Goal: Transaction & Acquisition: Subscribe to service/newsletter

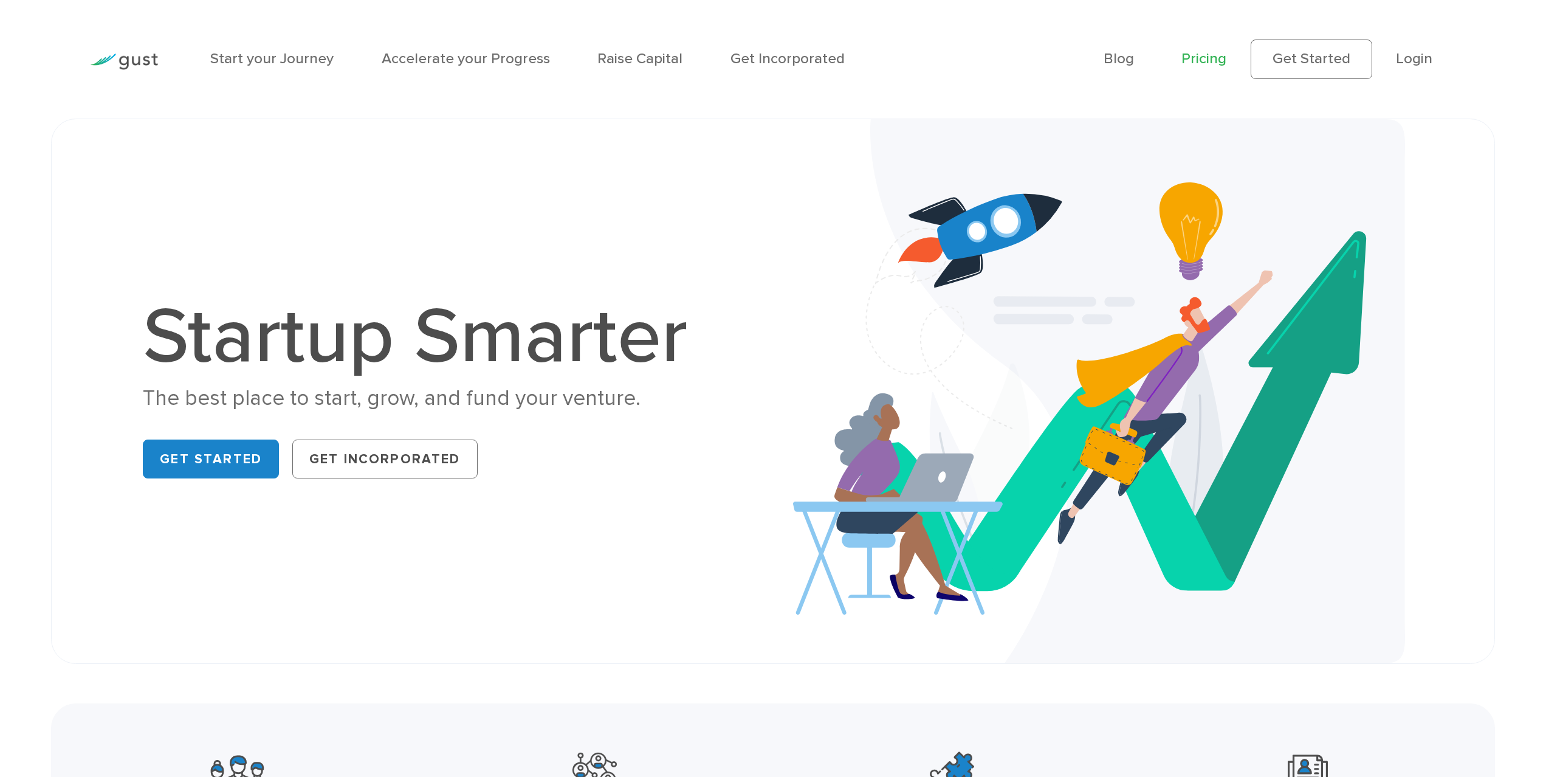
click at [1202, 66] on link "Pricing" at bounding box center [1203, 59] width 45 height 18
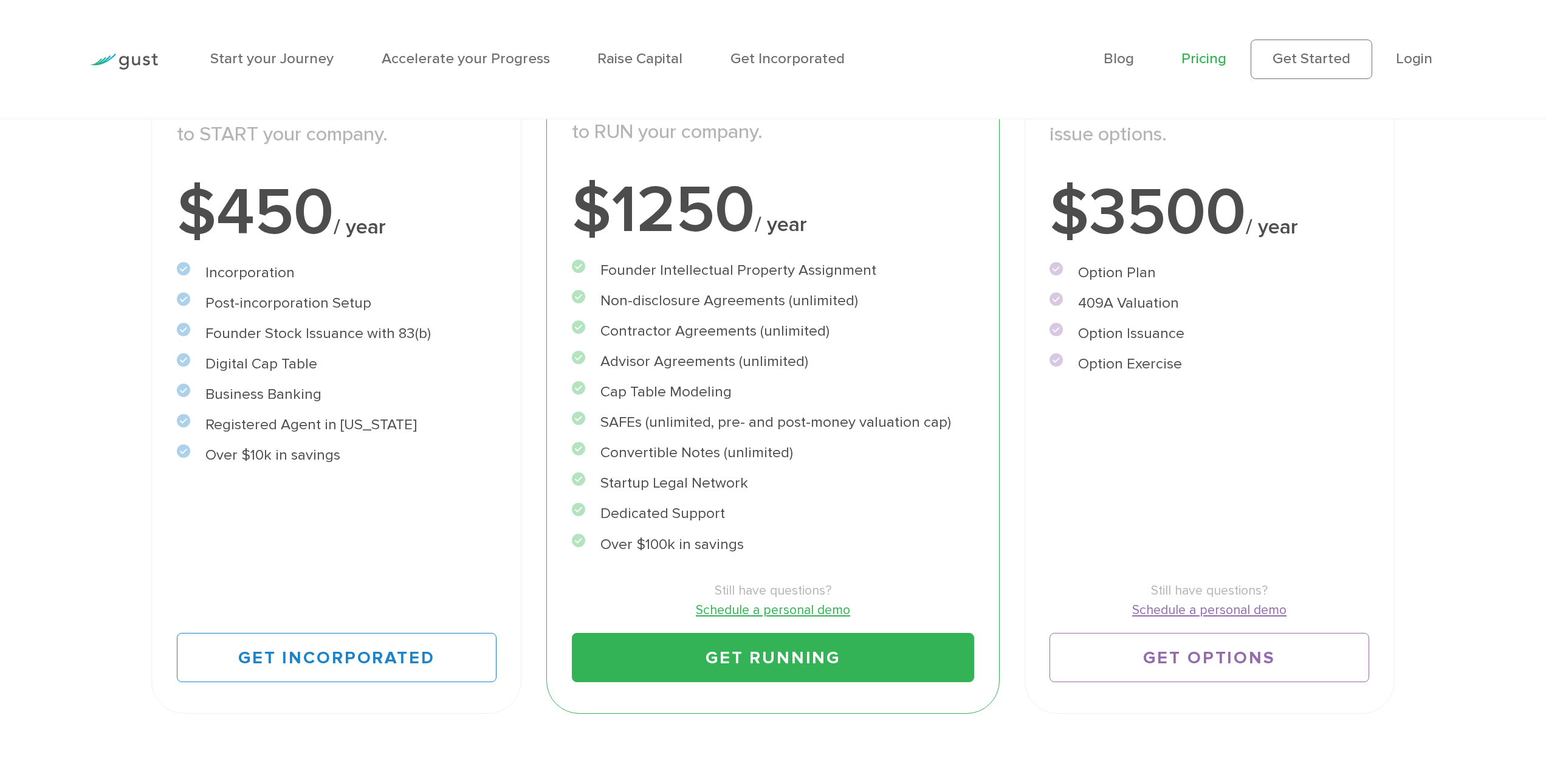
scroll to position [365, 0]
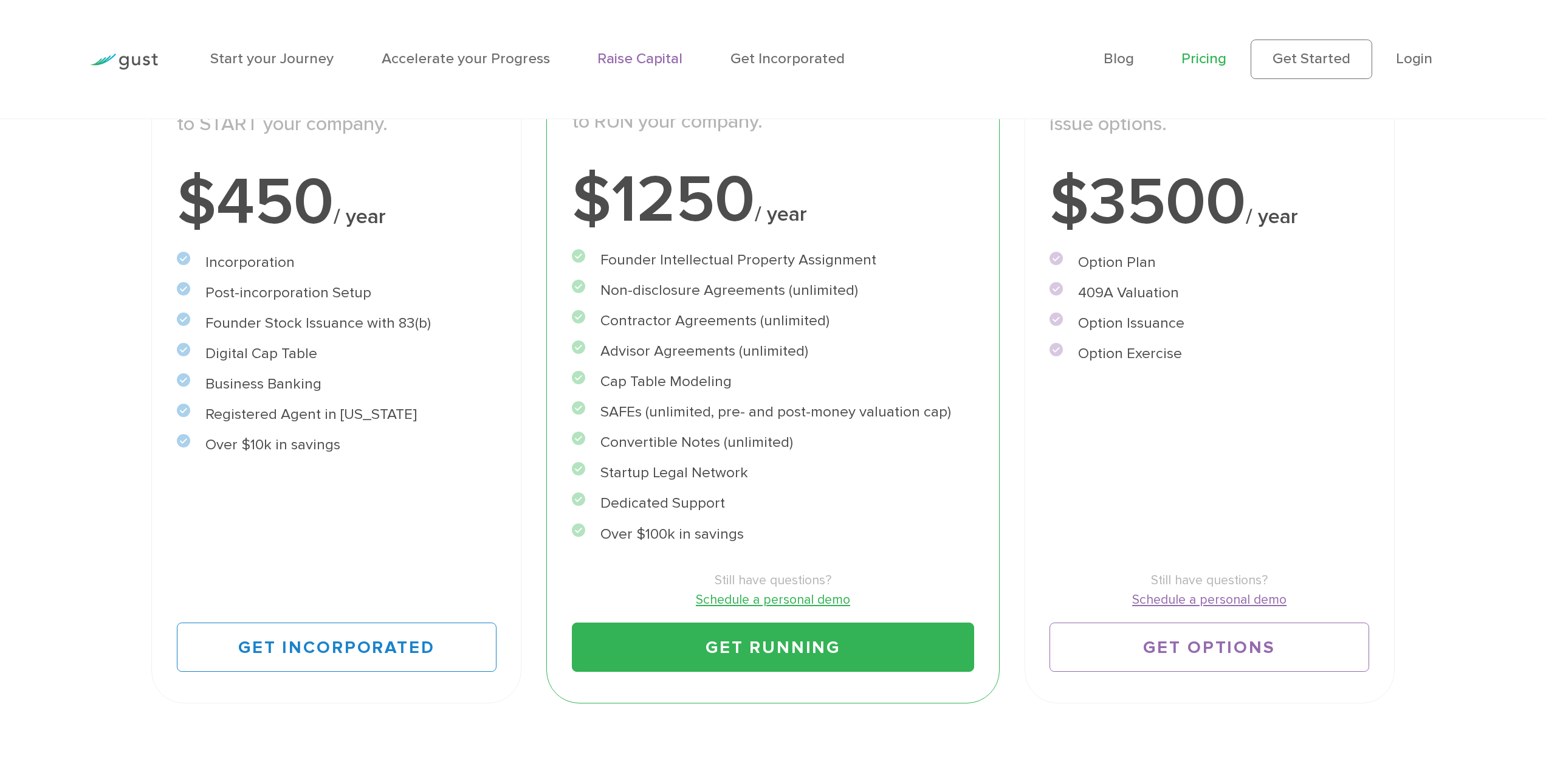
click at [630, 57] on link "Raise Capital" at bounding box center [639, 59] width 85 height 18
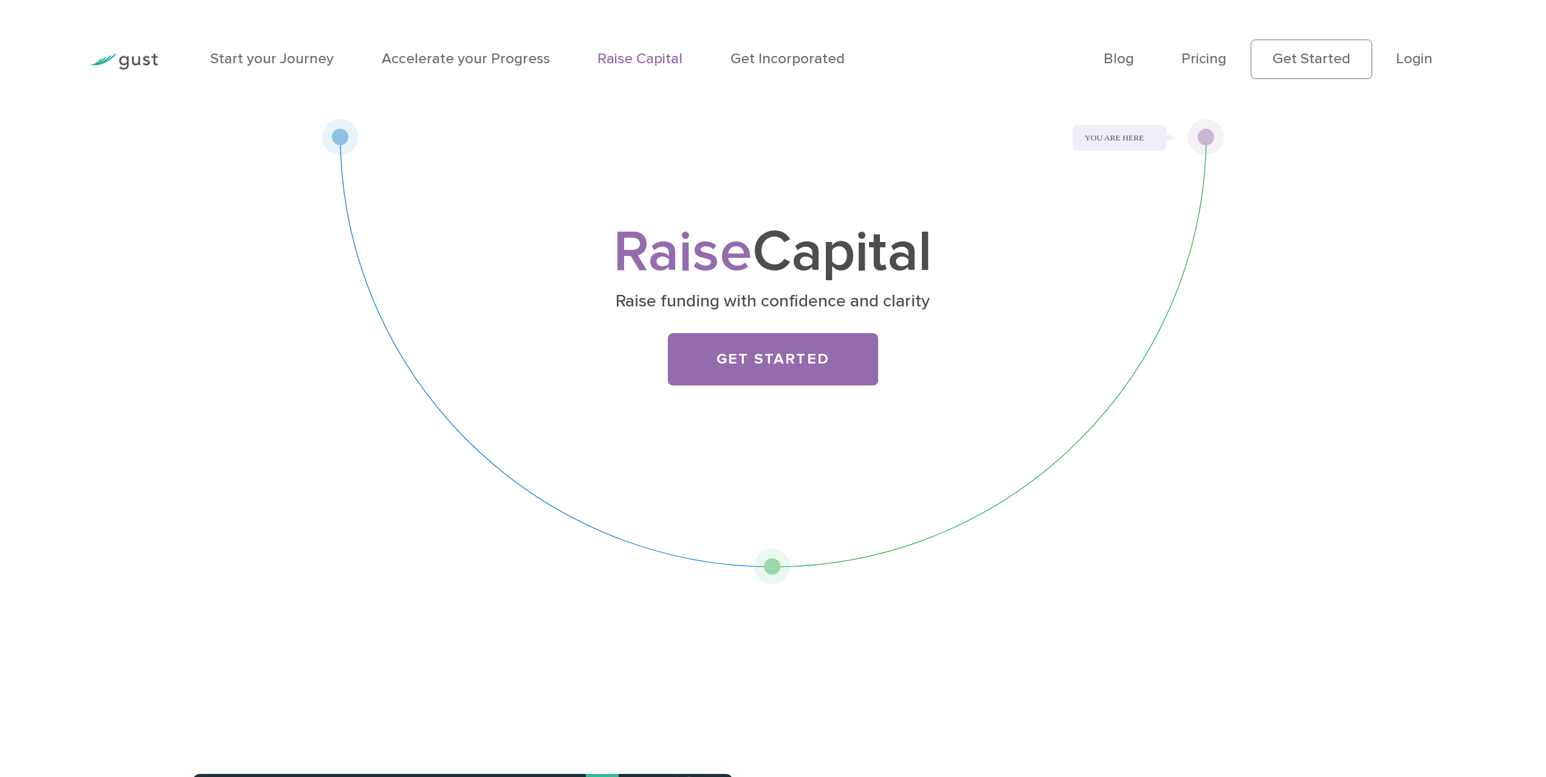
click at [772, 567] on div "Raise Capital Raise funding with confidence and clarity Get Started" at bounding box center [772, 352] width 903 height 466
click at [777, 357] on link "Get Started" at bounding box center [773, 359] width 210 height 53
